Goal: Information Seeking & Learning: Find specific page/section

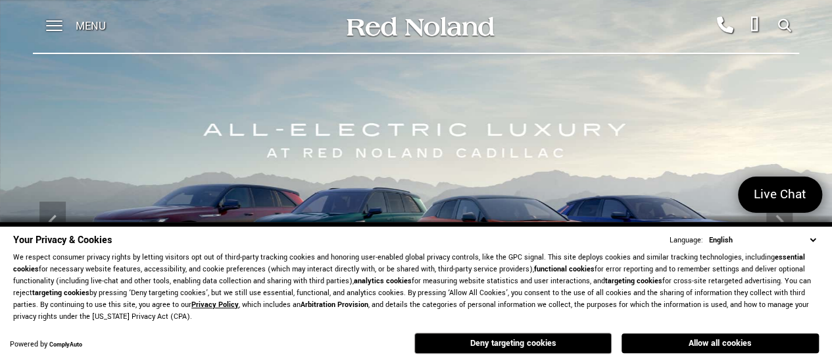
click at [813, 236] on select "English Spanish / Español English / [GEOGRAPHIC_DATA] Korean / 한국어 Vietnamese /…" at bounding box center [762, 240] width 113 height 13
click at [711, 343] on button "Allow all cookies" at bounding box center [720, 343] width 197 height 20
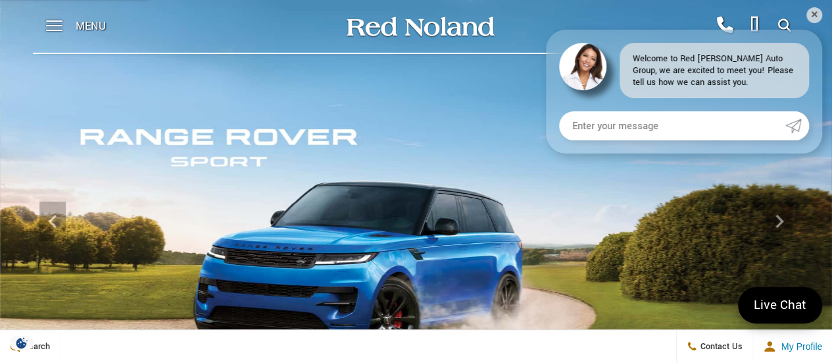
click at [90, 23] on span "Menu" at bounding box center [91, 26] width 30 height 53
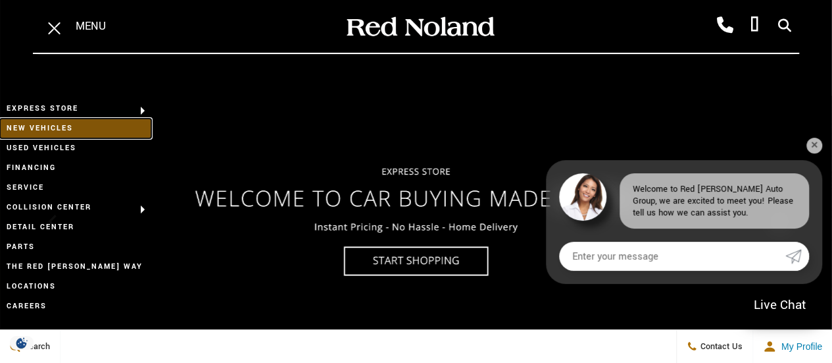
click at [58, 135] on link "New Vehicles" at bounding box center [75, 128] width 151 height 20
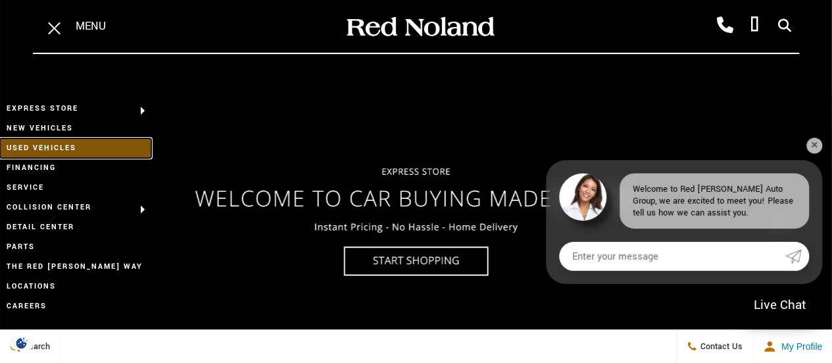
click at [56, 141] on link "Used Vehicles" at bounding box center [75, 148] width 151 height 20
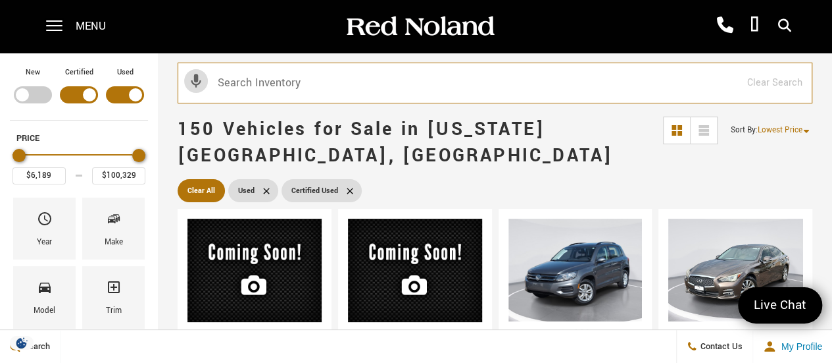
click at [255, 69] on input "text" at bounding box center [495, 83] width 635 height 41
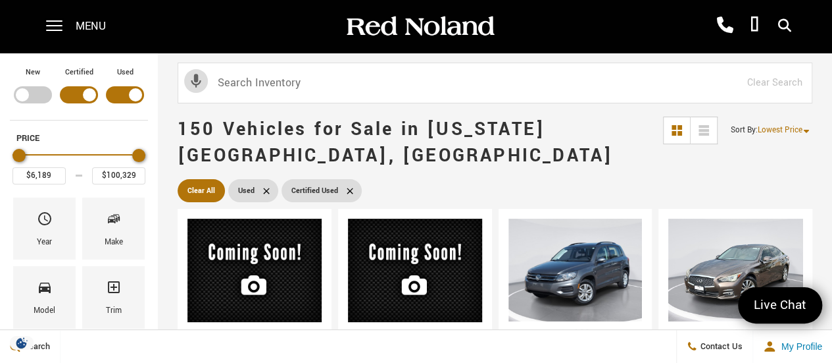
click at [191, 81] on icon at bounding box center [196, 81] width 10 height 14
click at [199, 81] on icon at bounding box center [196, 81] width 10 height 14
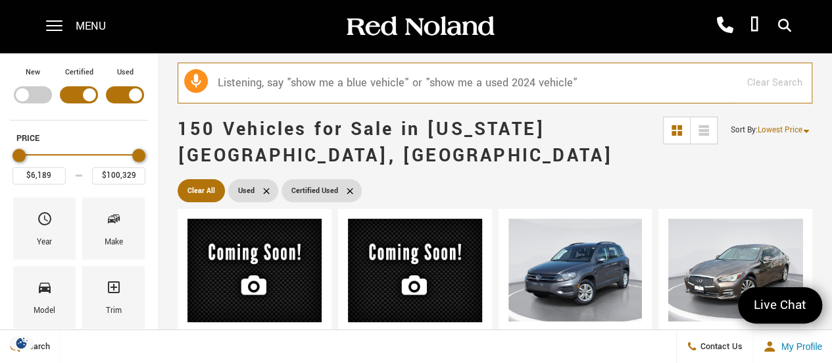
click at [249, 81] on input "text" at bounding box center [495, 83] width 635 height 41
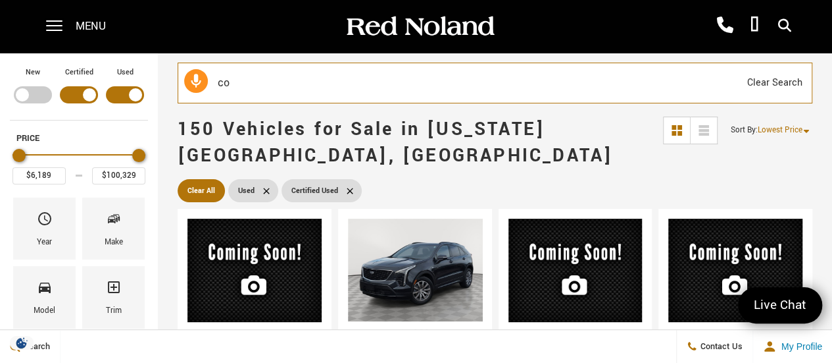
type input "cor"
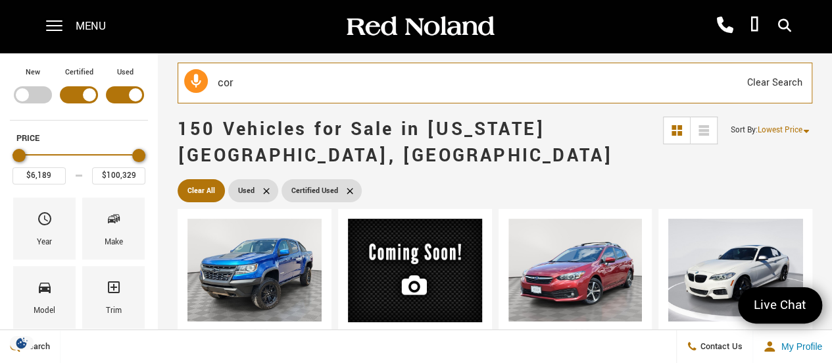
type input "$22,689"
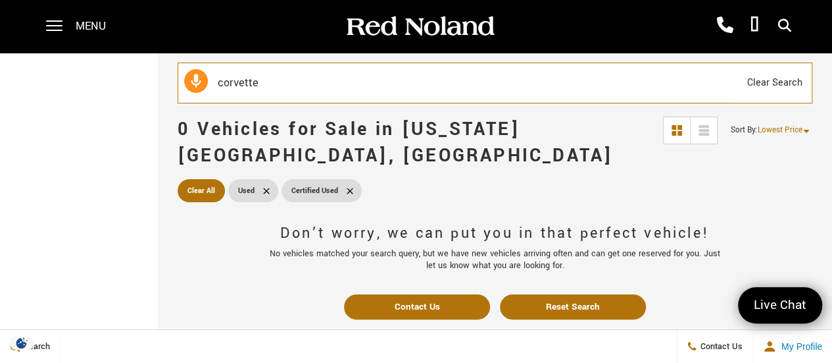
type input "corvette"
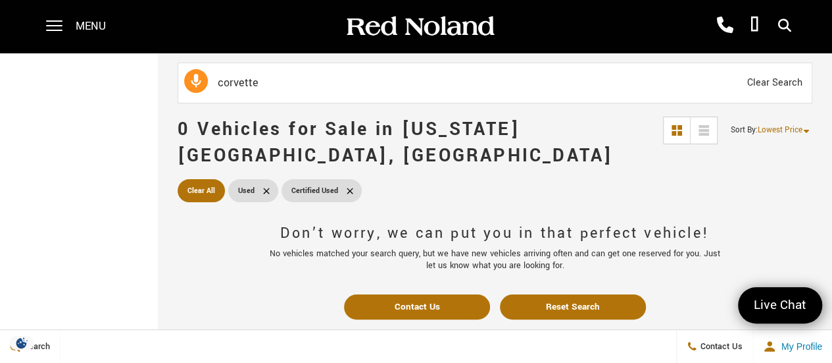
click at [809, 255] on div "Don’t worry, we can put you in that perfect vehicle! No vehicles matched your s…" at bounding box center [495, 267] width 674 height 124
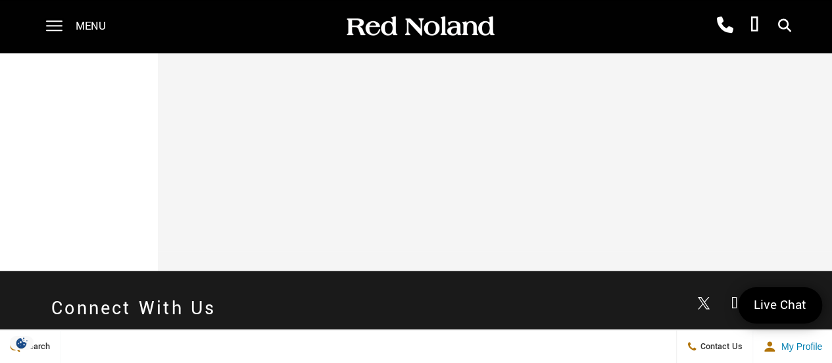
scroll to position [634, 0]
